Goal: Information Seeking & Learning: Learn about a topic

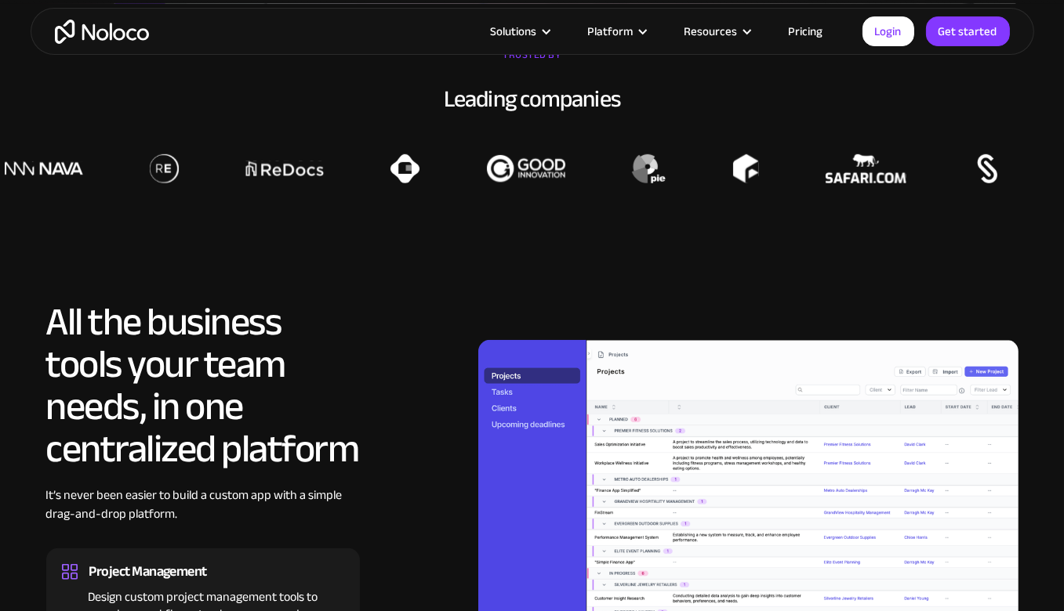
scroll to position [1147, 0]
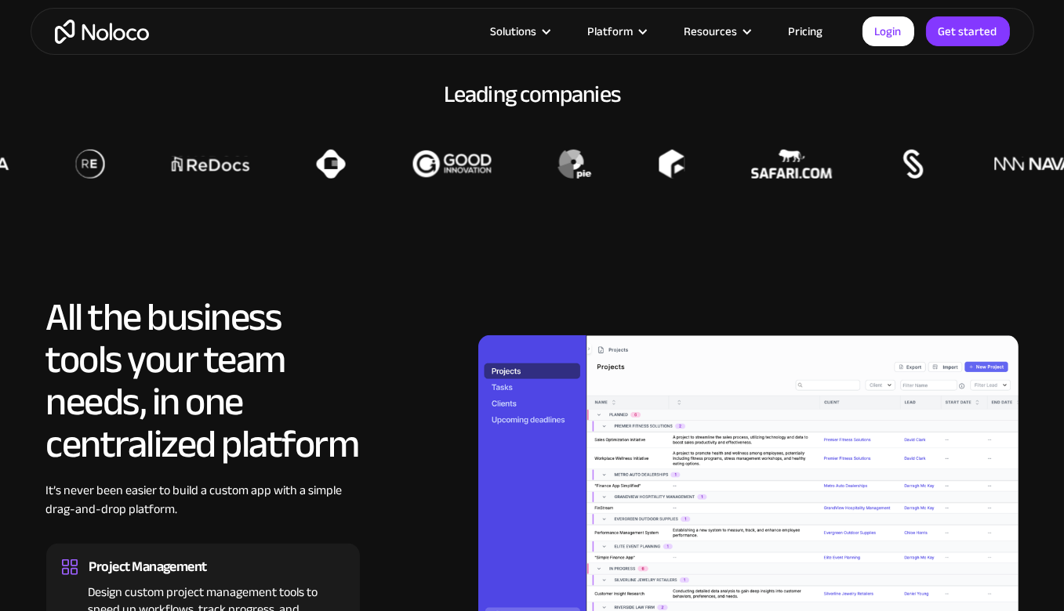
click at [803, 14] on div "Solutions Use Cases Business Types Project Management Keep track of customers, …" at bounding box center [532, 31] width 1003 height 47
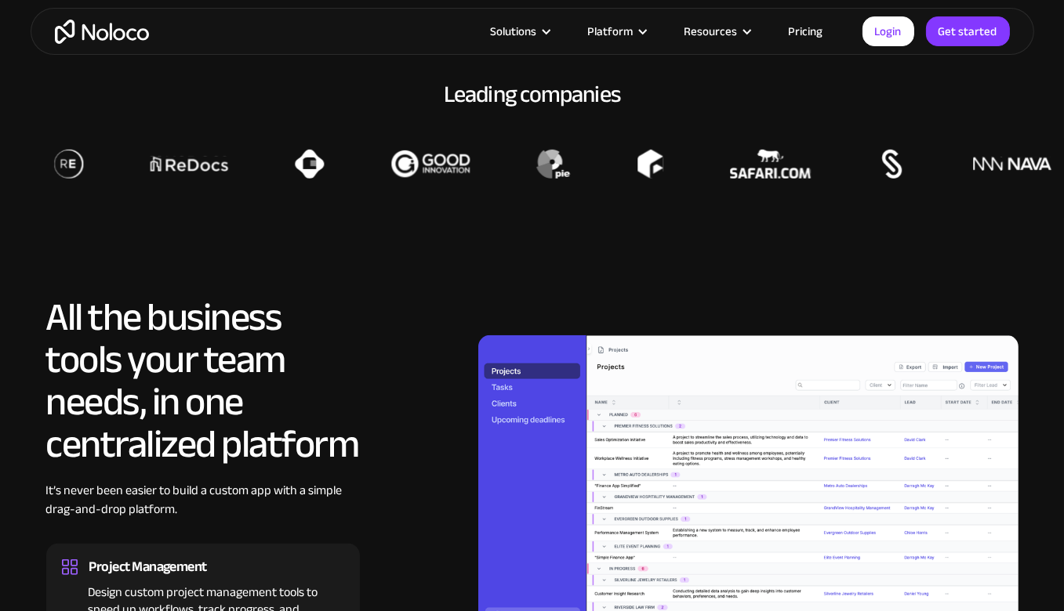
click at [803, 27] on link "Pricing" at bounding box center [806, 31] width 74 height 20
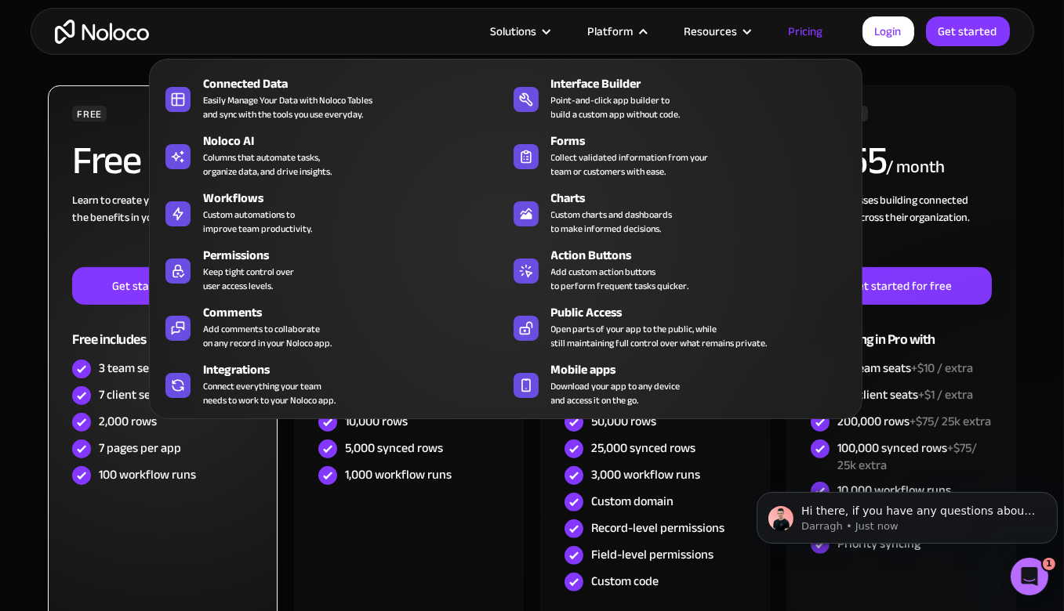
click at [49, 531] on div "FREE Free Learn to create your first app and see the benefits in your team ‍ Ge…" at bounding box center [162, 360] width 229 height 550
